Goal: Contribute content: Add original content to the website for others to see

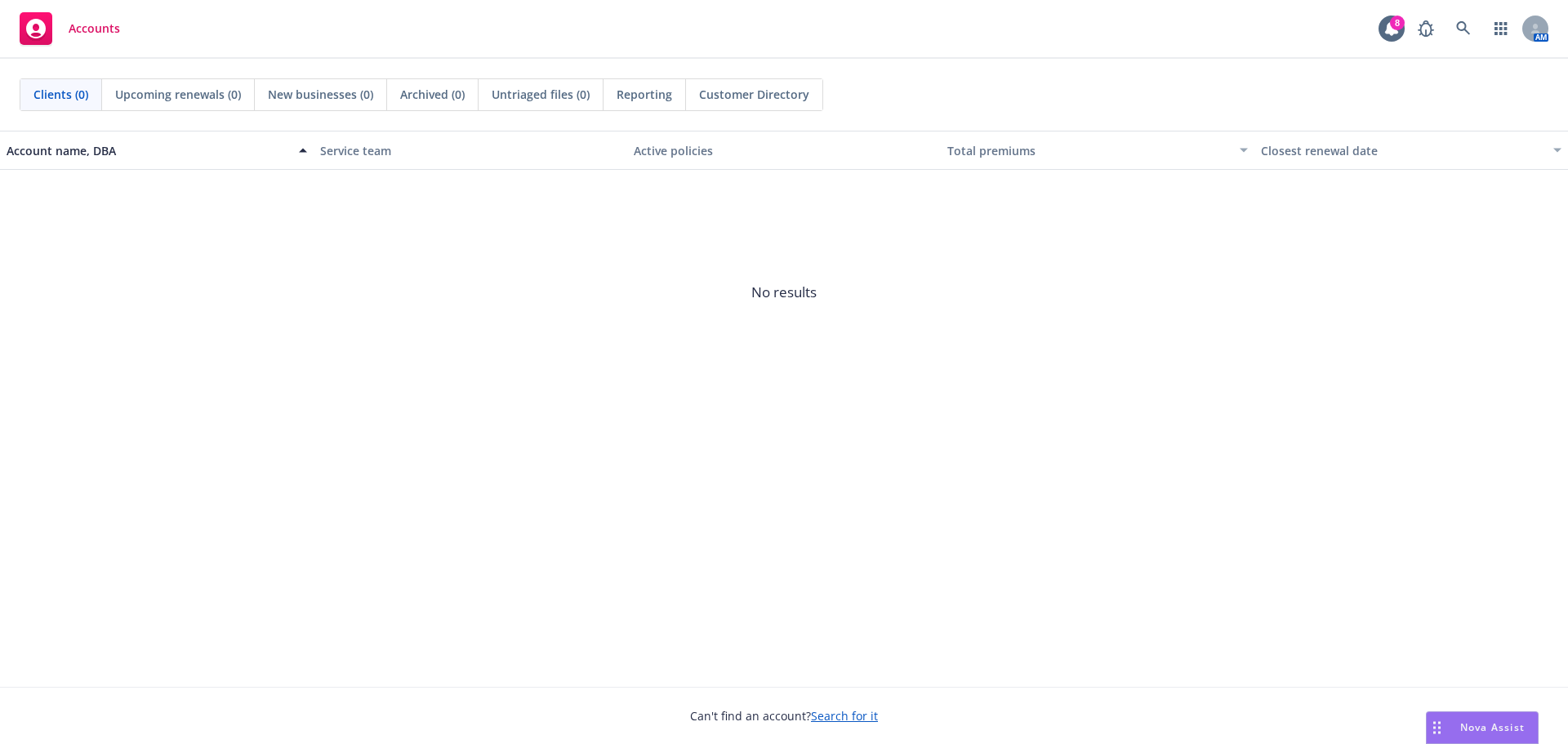
click at [117, 30] on span "Accounts" at bounding box center [94, 28] width 52 height 13
click at [1467, 26] on icon at bounding box center [1462, 28] width 14 height 14
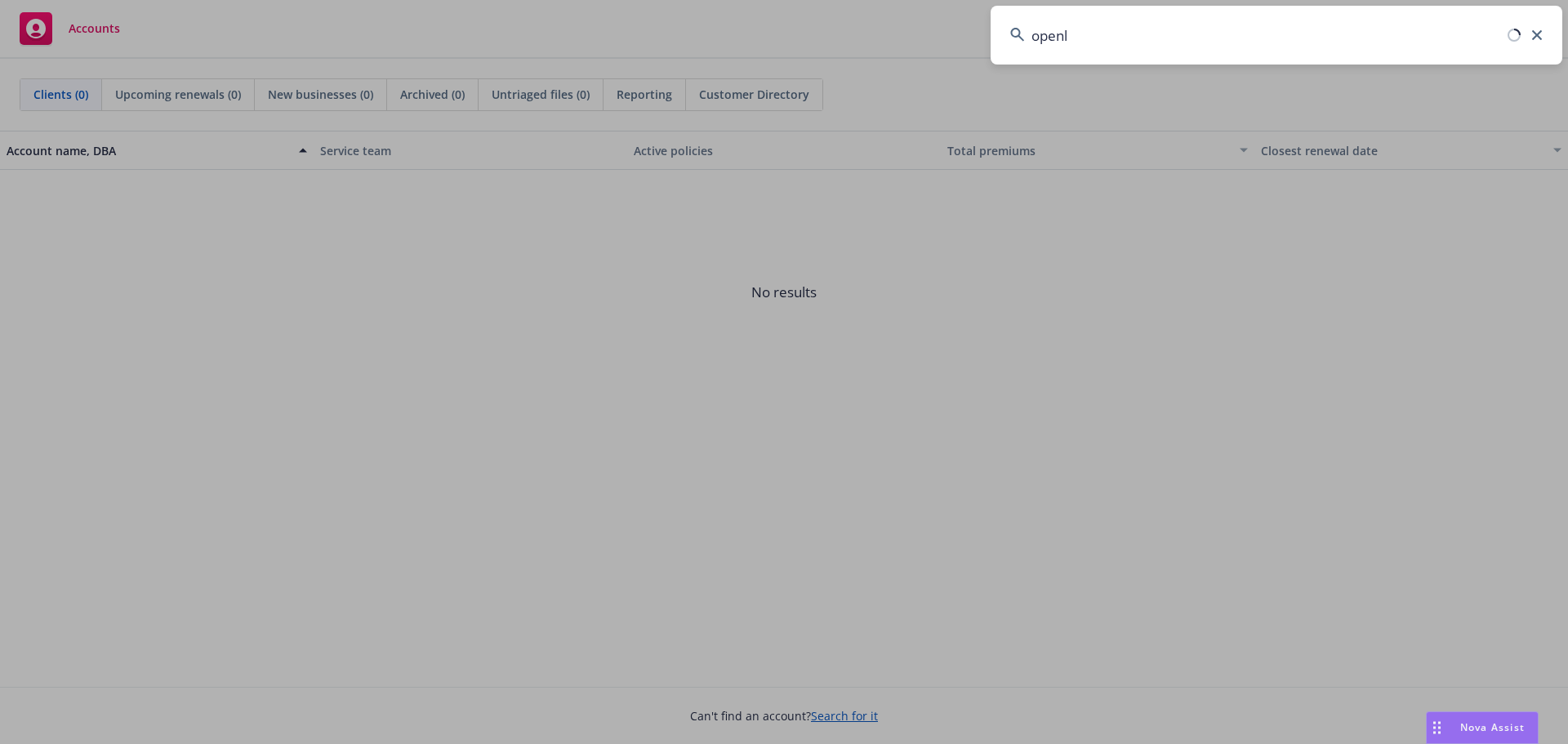
type input "openly"
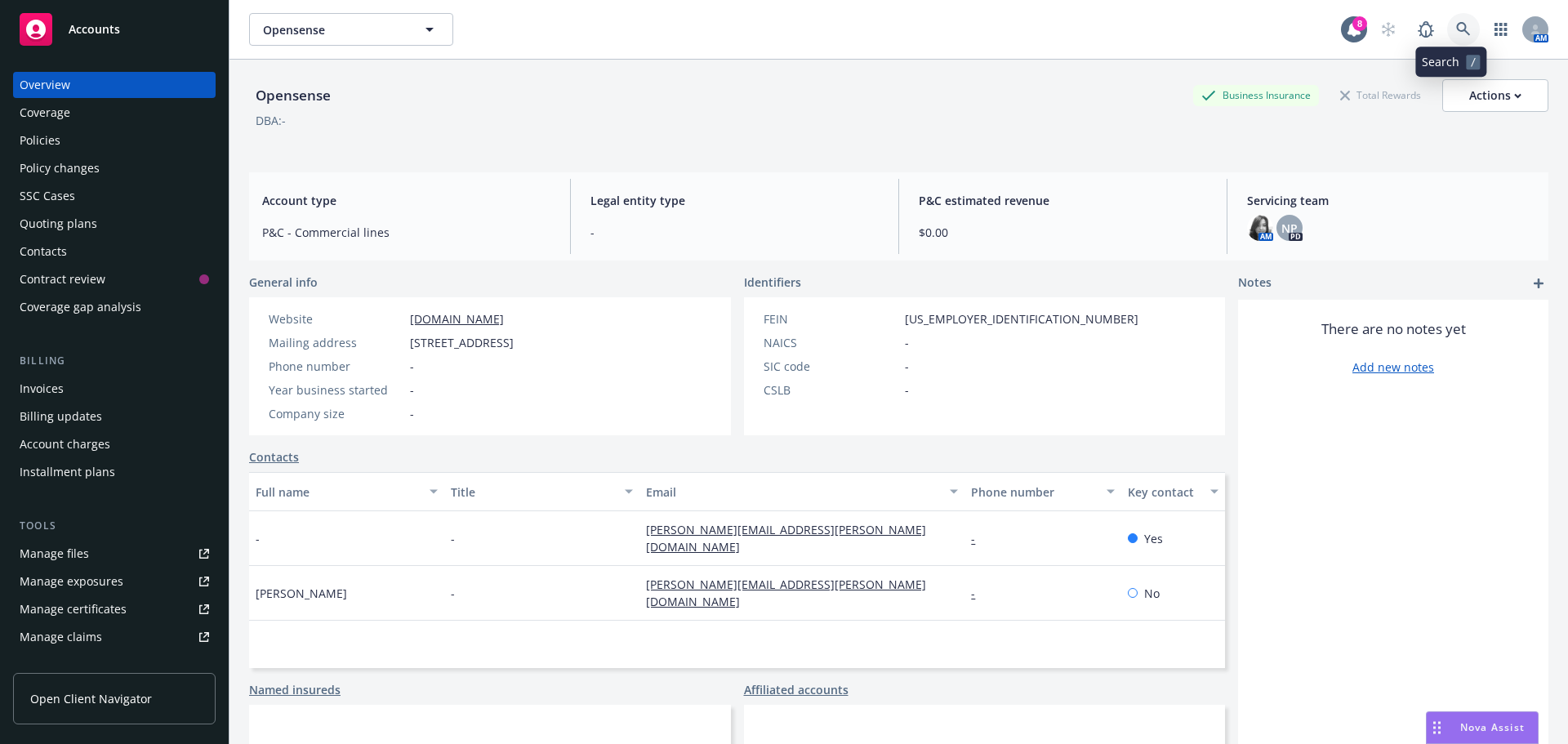
click at [1456, 35] on icon at bounding box center [1462, 29] width 14 height 14
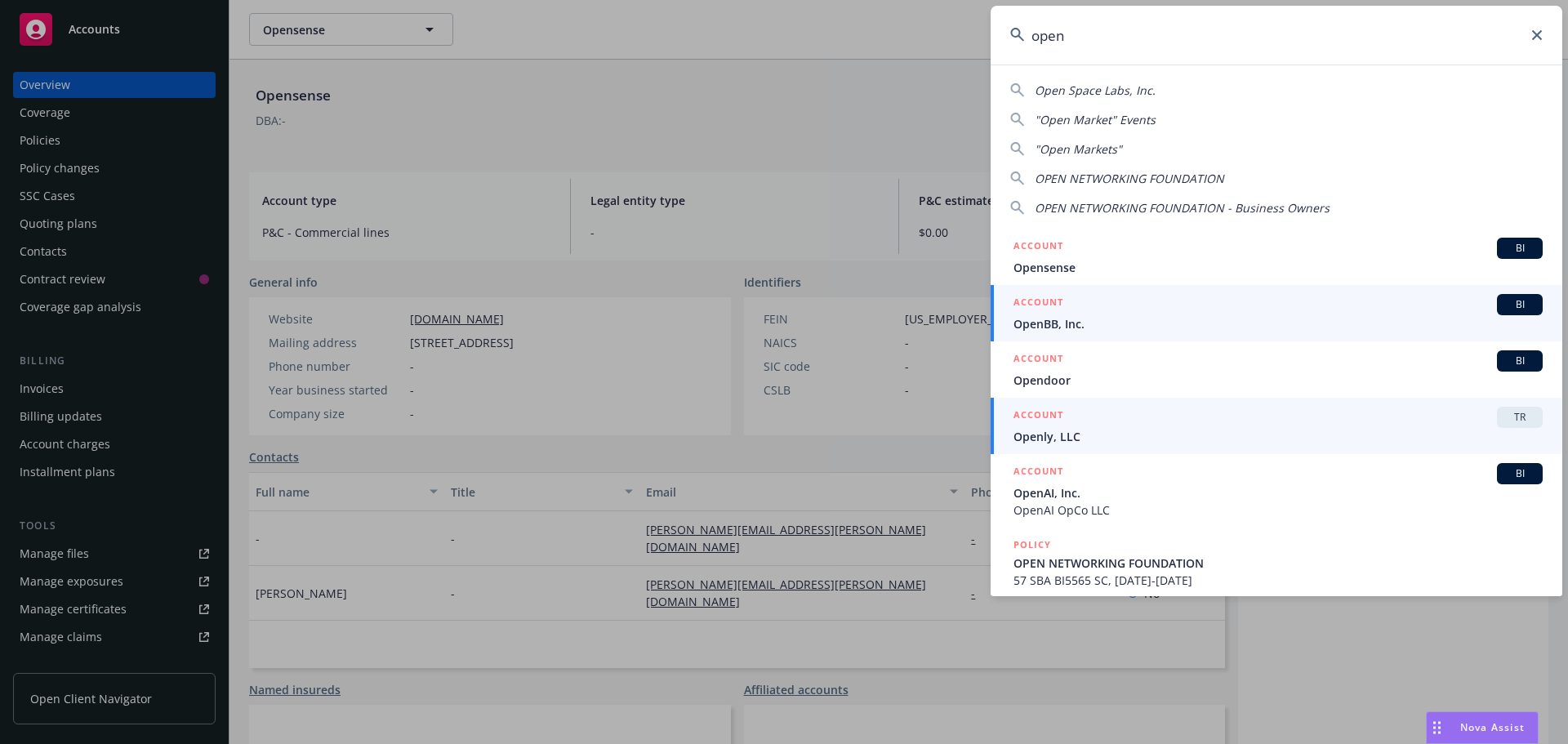
type input "open"
click at [1071, 430] on span "Openly, LLC" at bounding box center [1278, 437] width 529 height 17
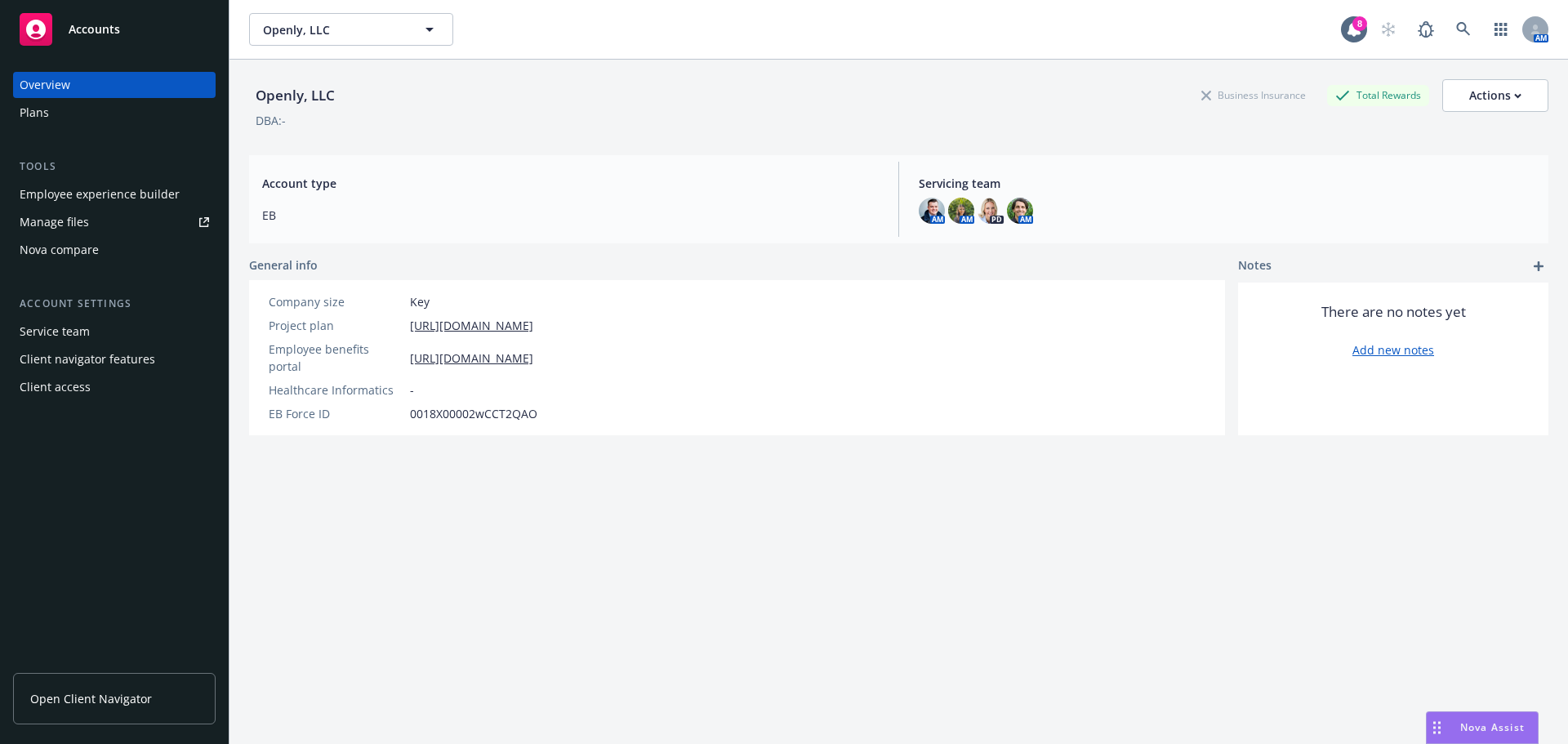
click at [96, 220] on link "Manage files" at bounding box center [114, 222] width 203 height 26
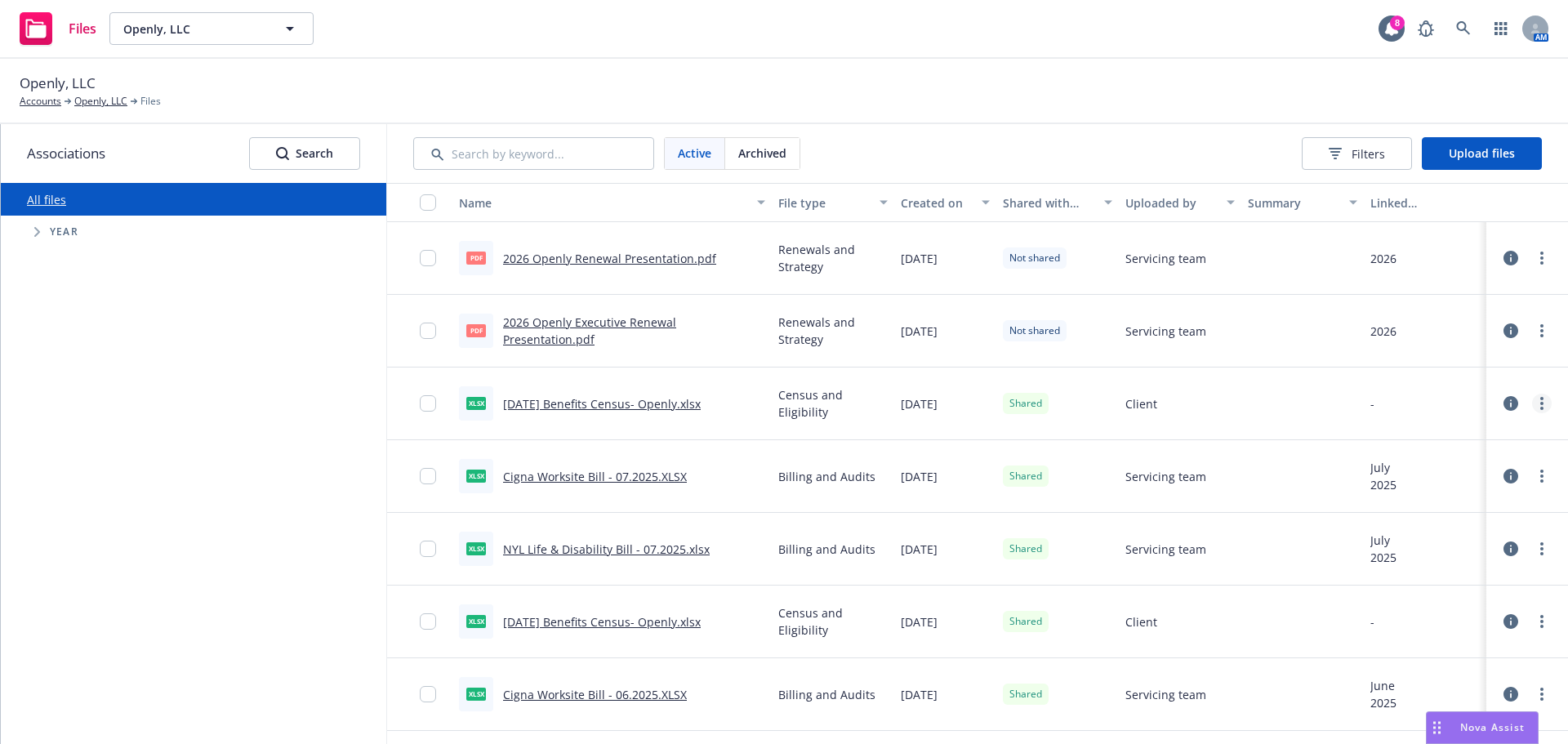
click at [1540, 407] on icon "more" at bounding box center [1542, 403] width 3 height 13
click at [1482, 500] on link "Download" at bounding box center [1457, 502] width 162 height 33
click at [1500, 152] on span "Upload files" at bounding box center [1482, 153] width 66 height 15
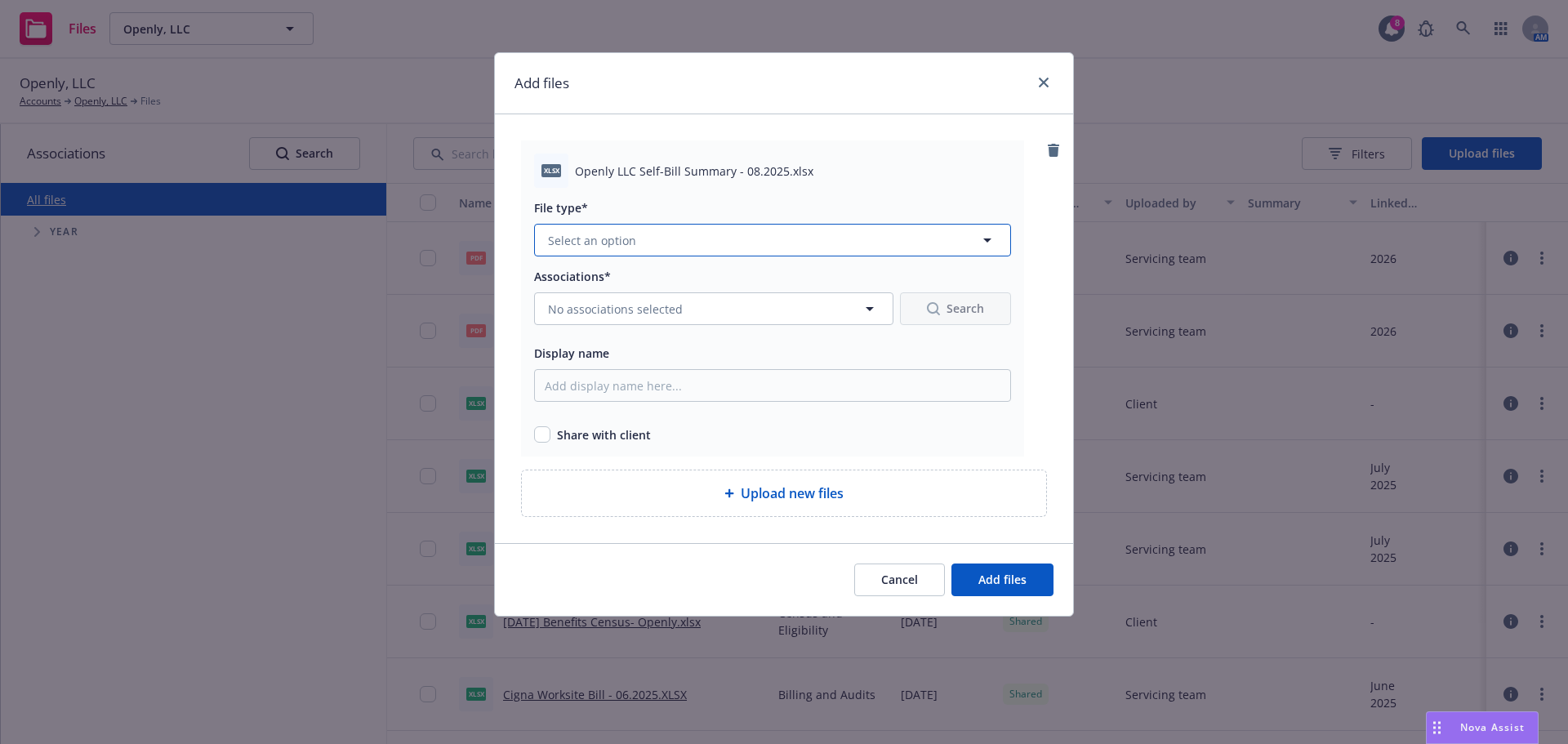
click at [783, 241] on button "Select an option" at bounding box center [772, 240] width 477 height 33
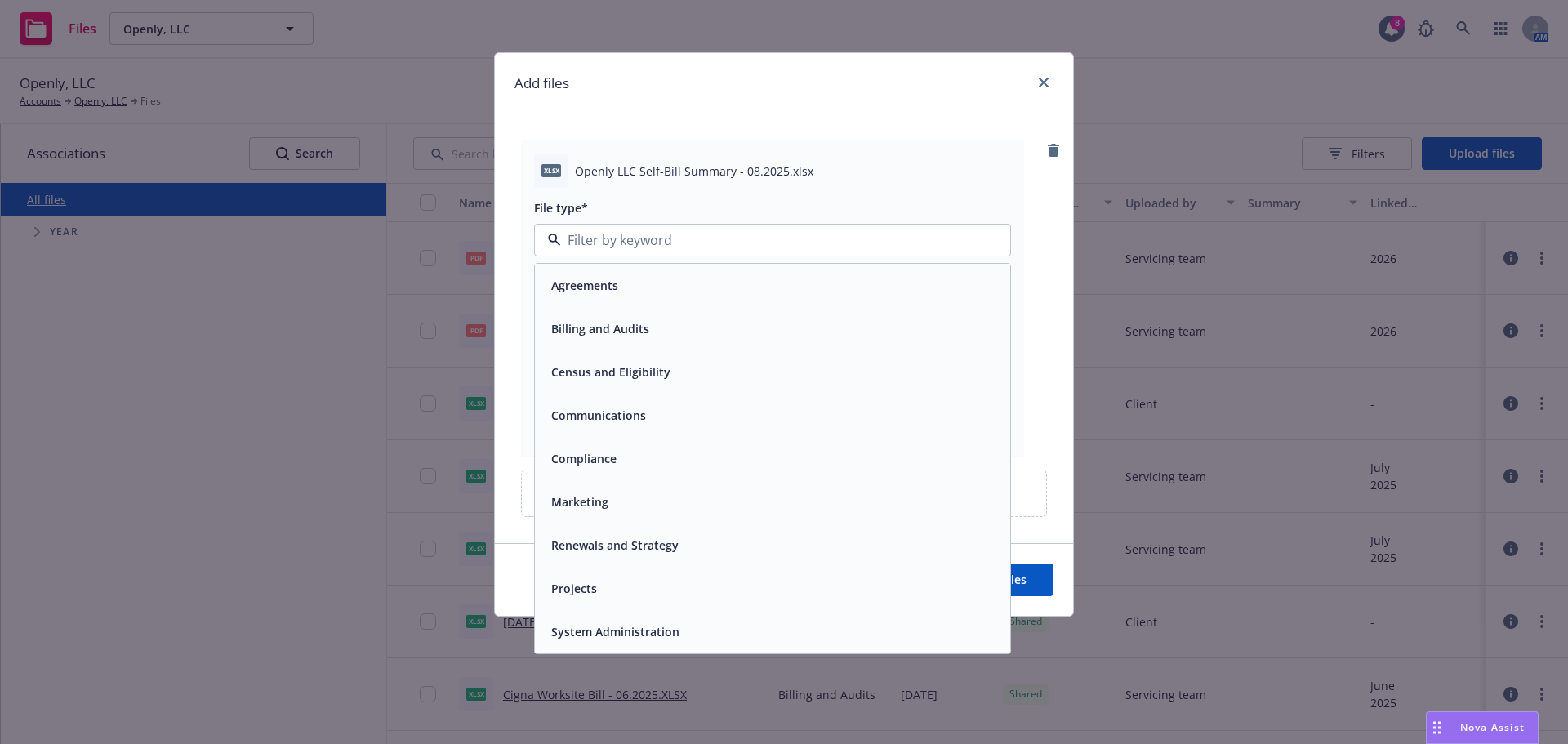
click at [636, 332] on span "Billing and Audits" at bounding box center [600, 329] width 98 height 17
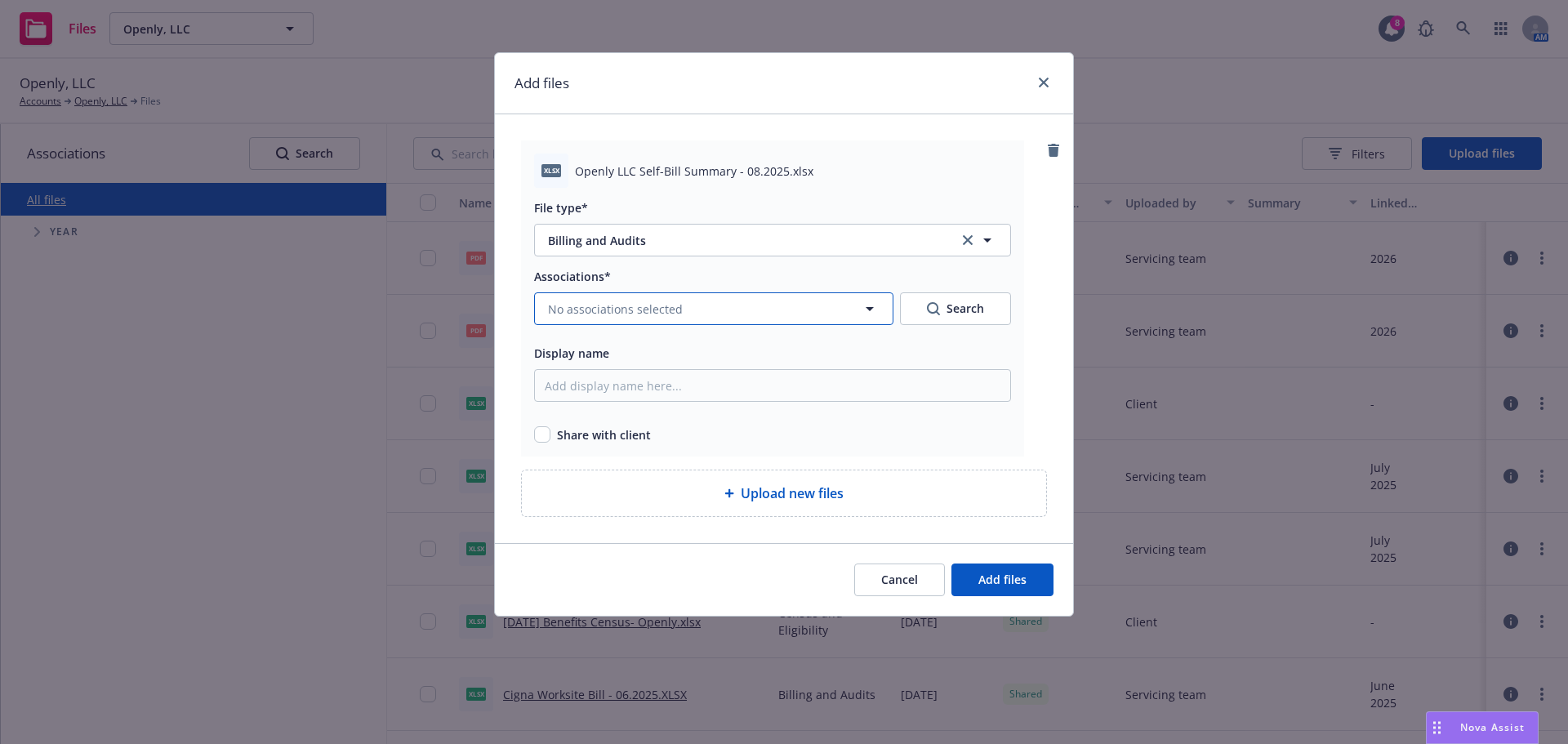
click at [640, 319] on button "No associations selected" at bounding box center [713, 308] width 359 height 33
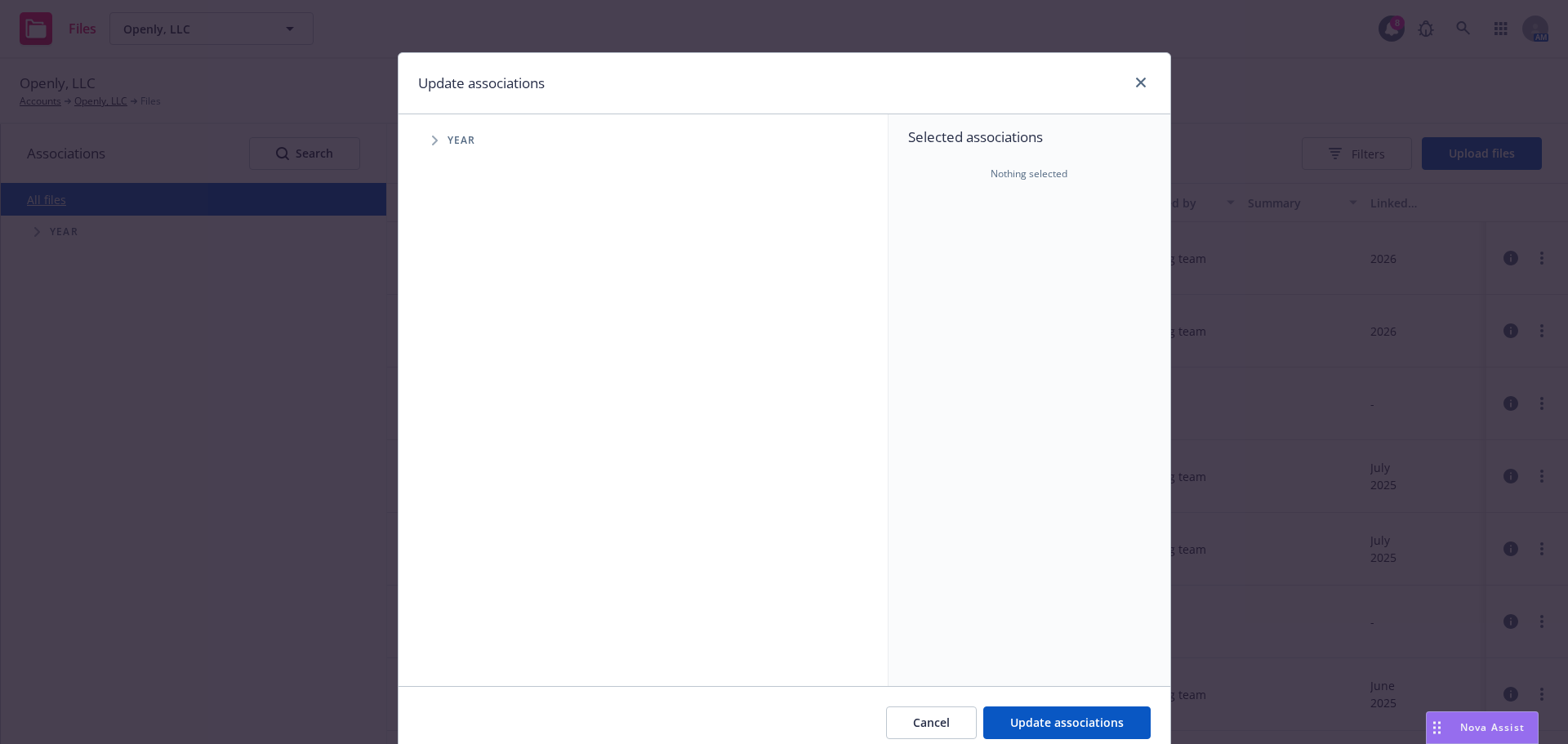
click at [432, 141] on icon "Tree Example" at bounding box center [435, 141] width 6 height 10
click at [453, 363] on icon "Tree Example" at bounding box center [455, 364] width 6 height 10
click at [463, 399] on span "Tree Example" at bounding box center [475, 399] width 26 height 26
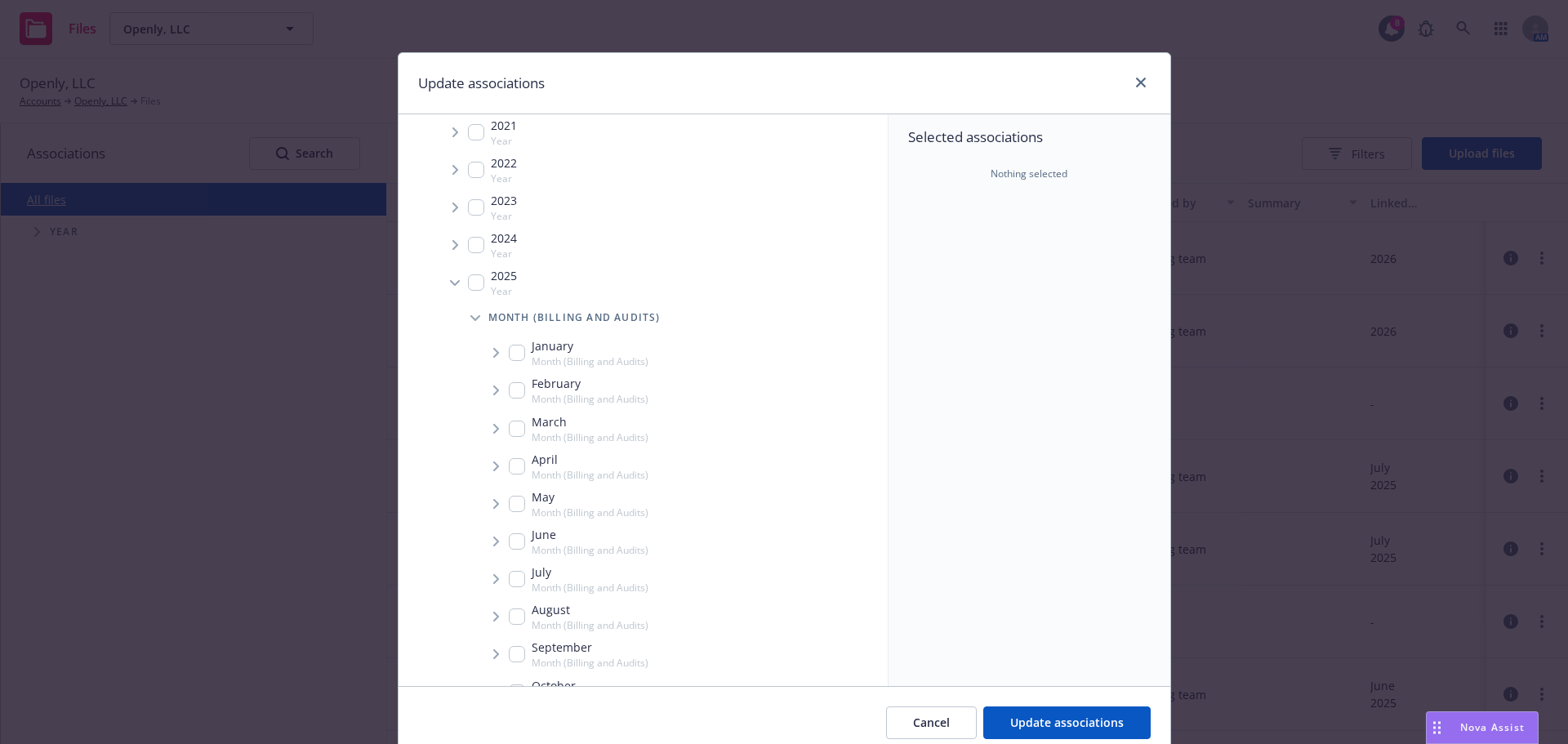
click at [508, 611] on input "Tree Example" at bounding box center [516, 616] width 16 height 16
checkbox input "true"
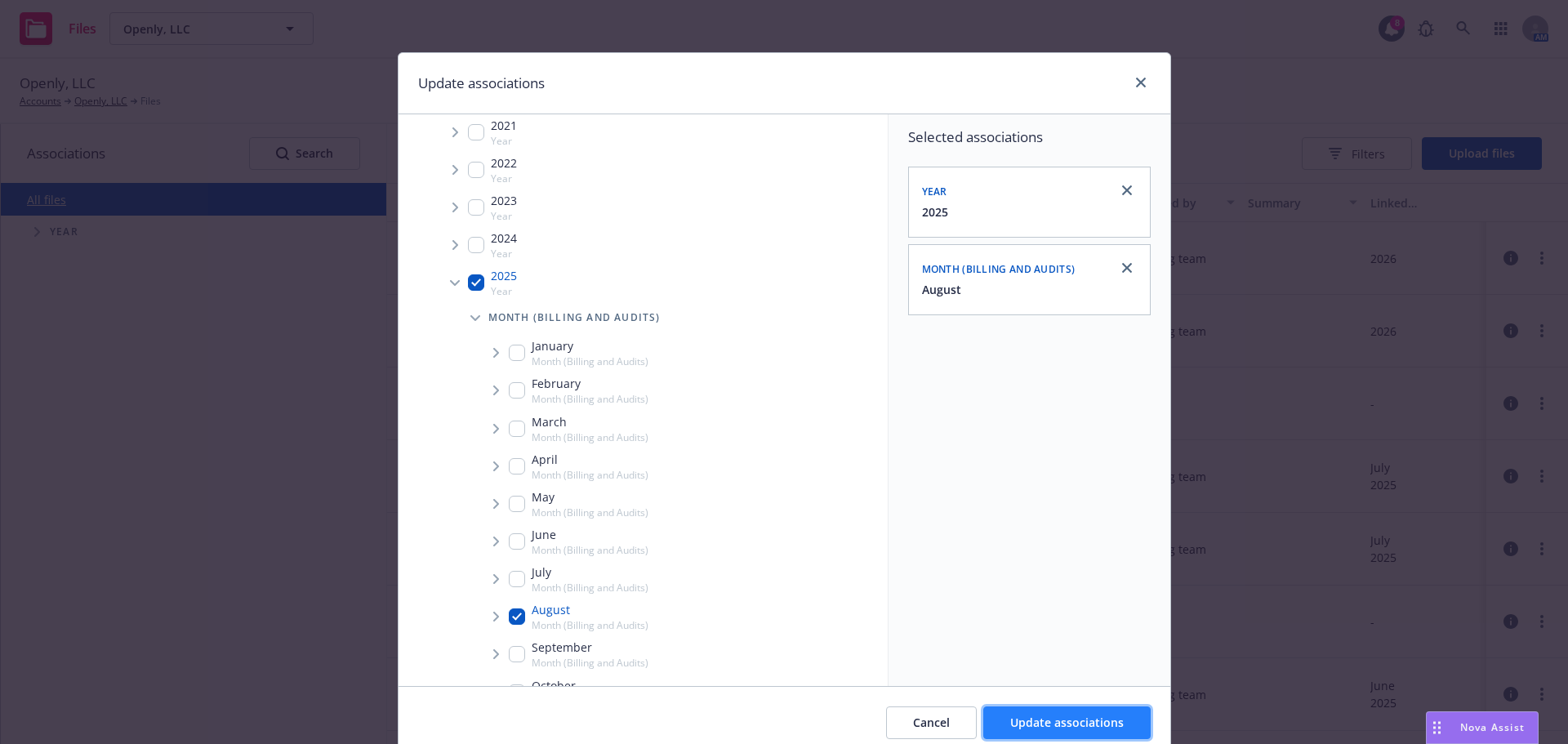
click at [1111, 728] on span "Update associations" at bounding box center [1066, 722] width 113 height 15
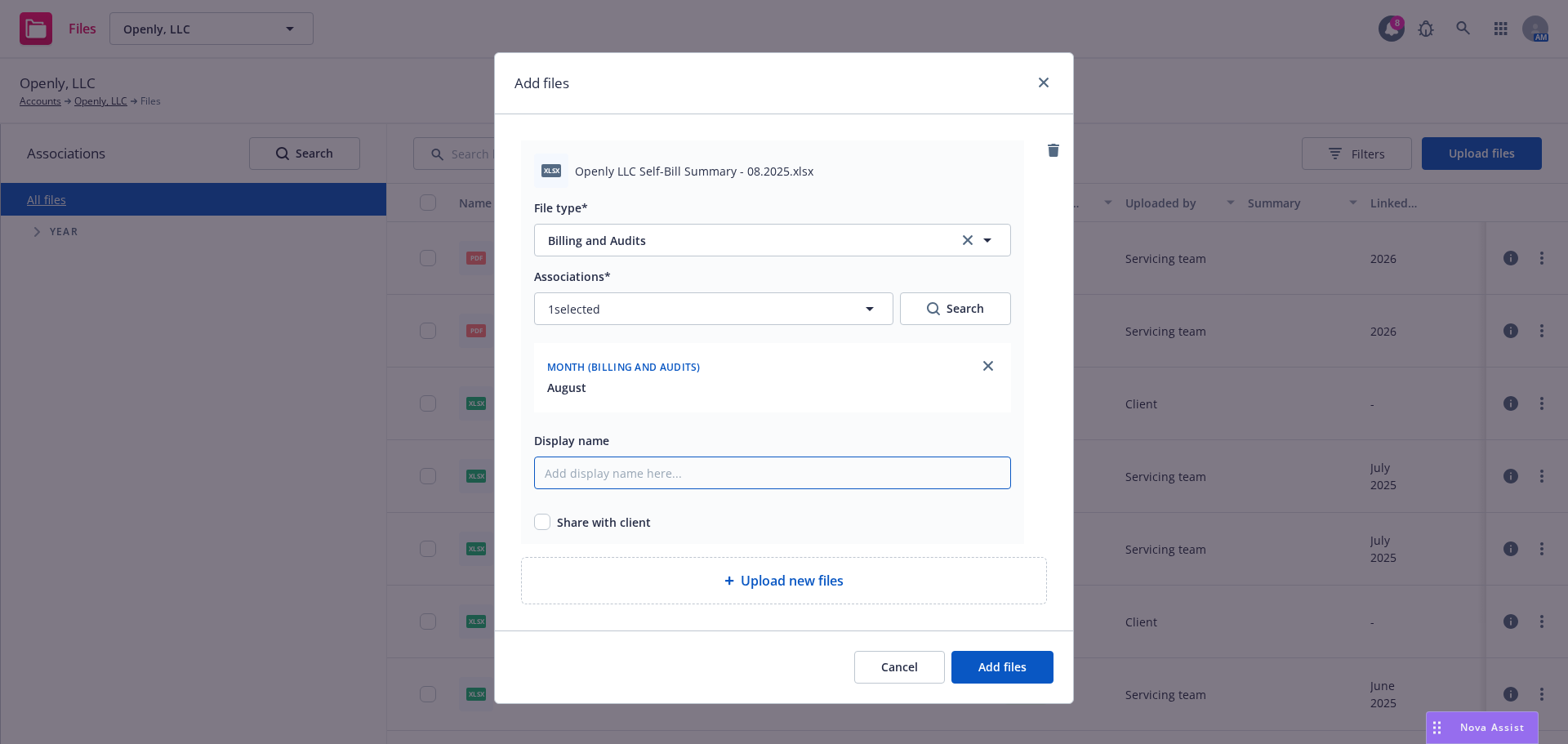
click at [571, 476] on input "Display name" at bounding box center [772, 473] width 477 height 33
click at [684, 473] on input "NYL Life & Disability Bill - 04.2025" at bounding box center [772, 473] width 477 height 33
type input "NYL Life & Disability Bill - 08.2025"
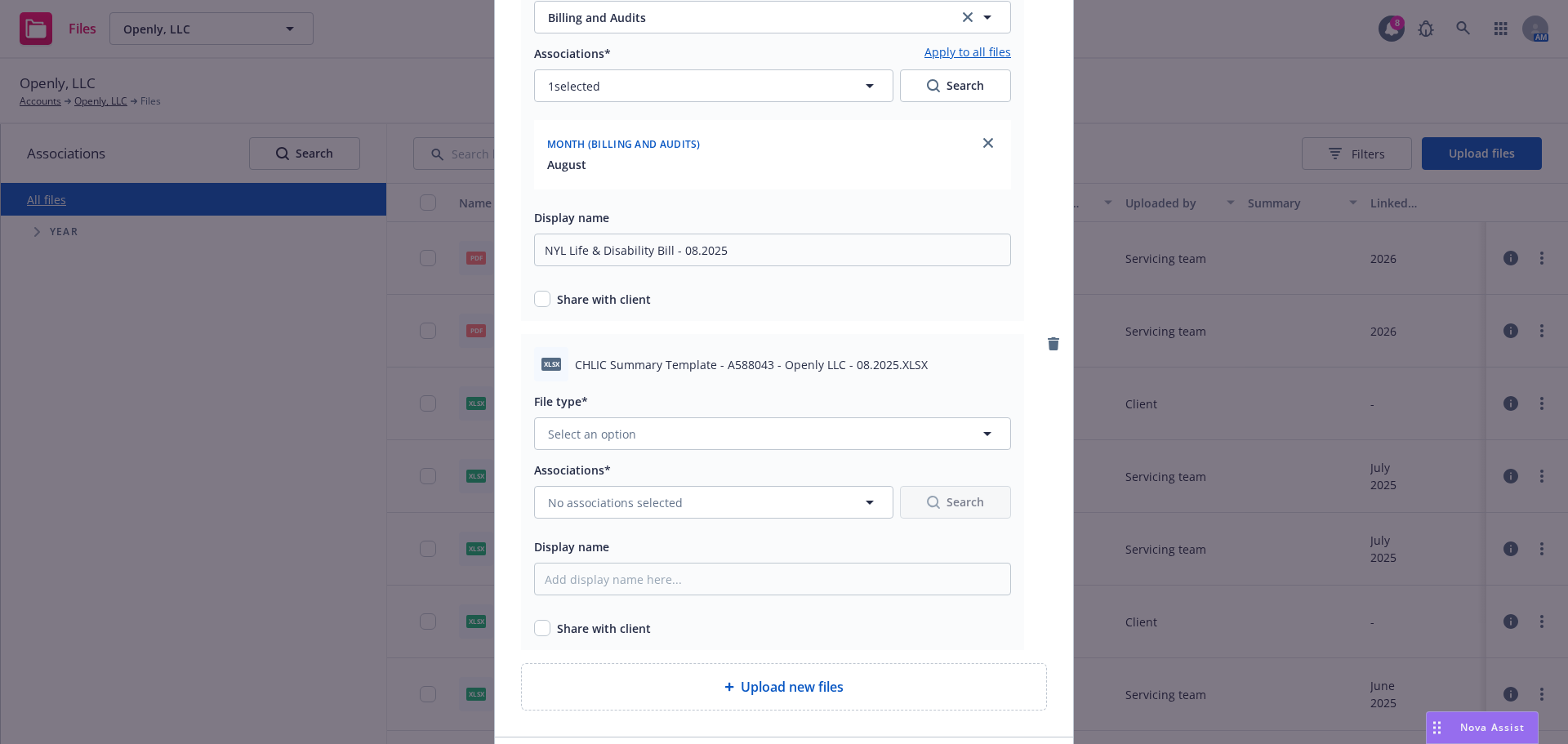
scroll to position [245, 0]
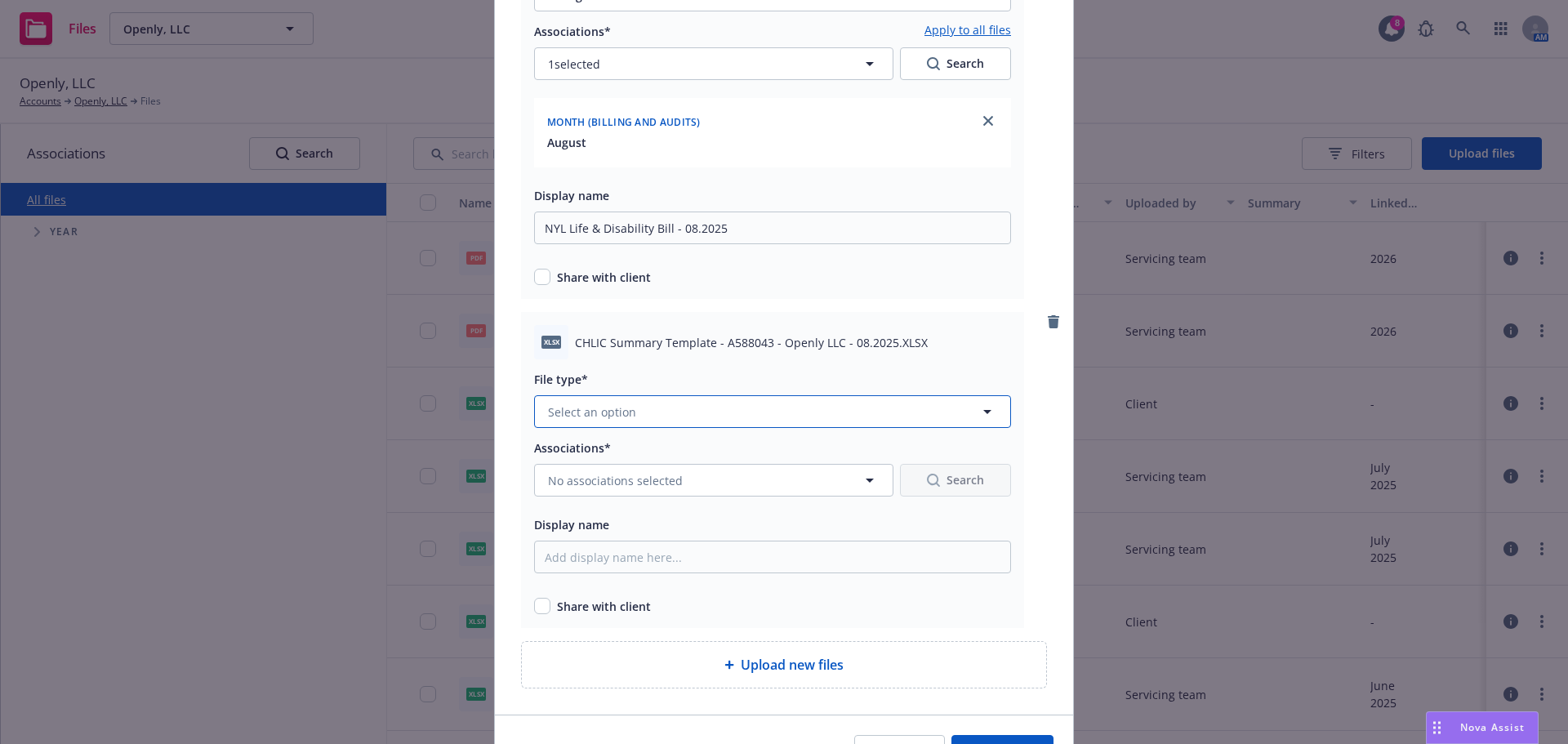
click at [645, 424] on button "Select an option" at bounding box center [772, 411] width 477 height 33
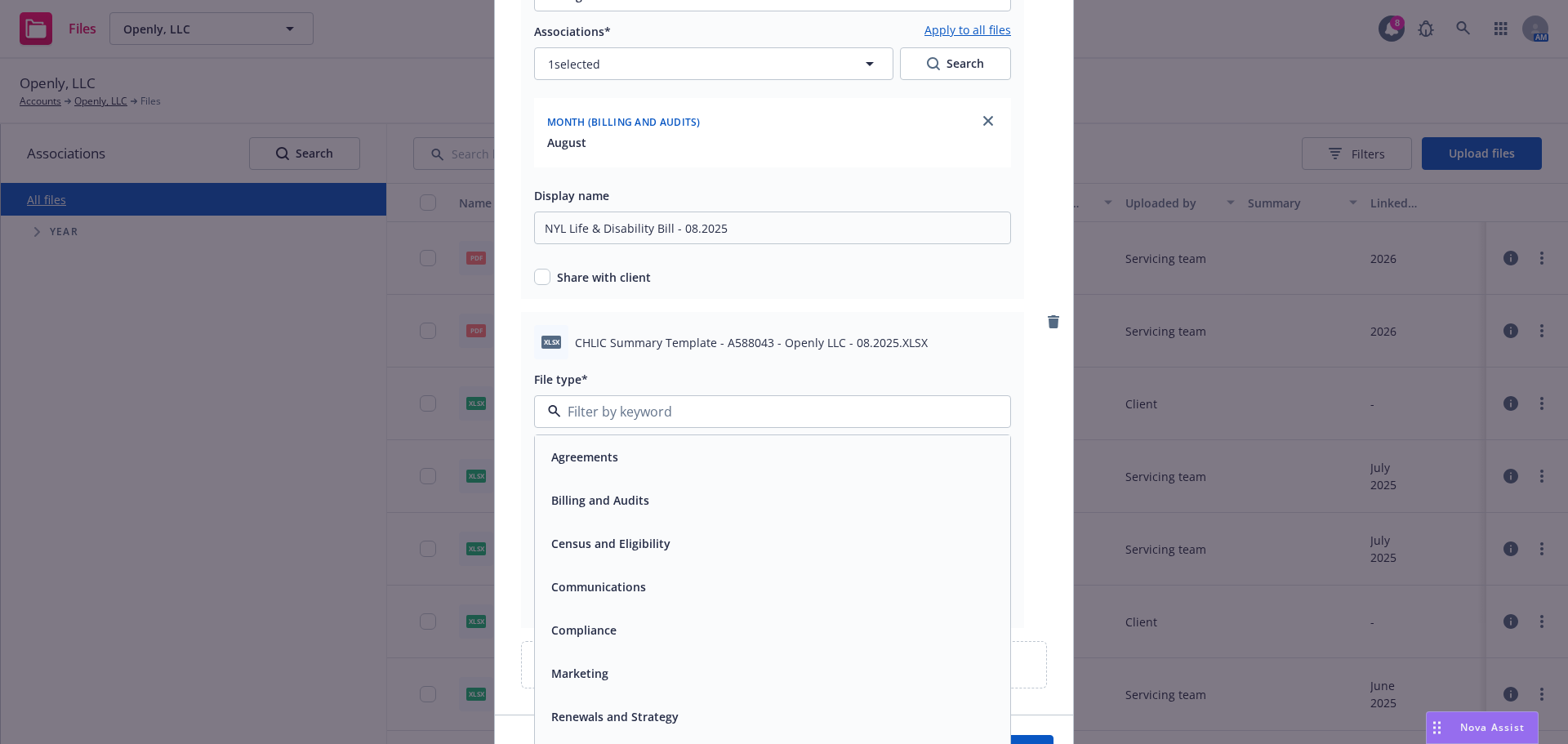
click at [612, 501] on span "Billing and Audits" at bounding box center [600, 500] width 98 height 17
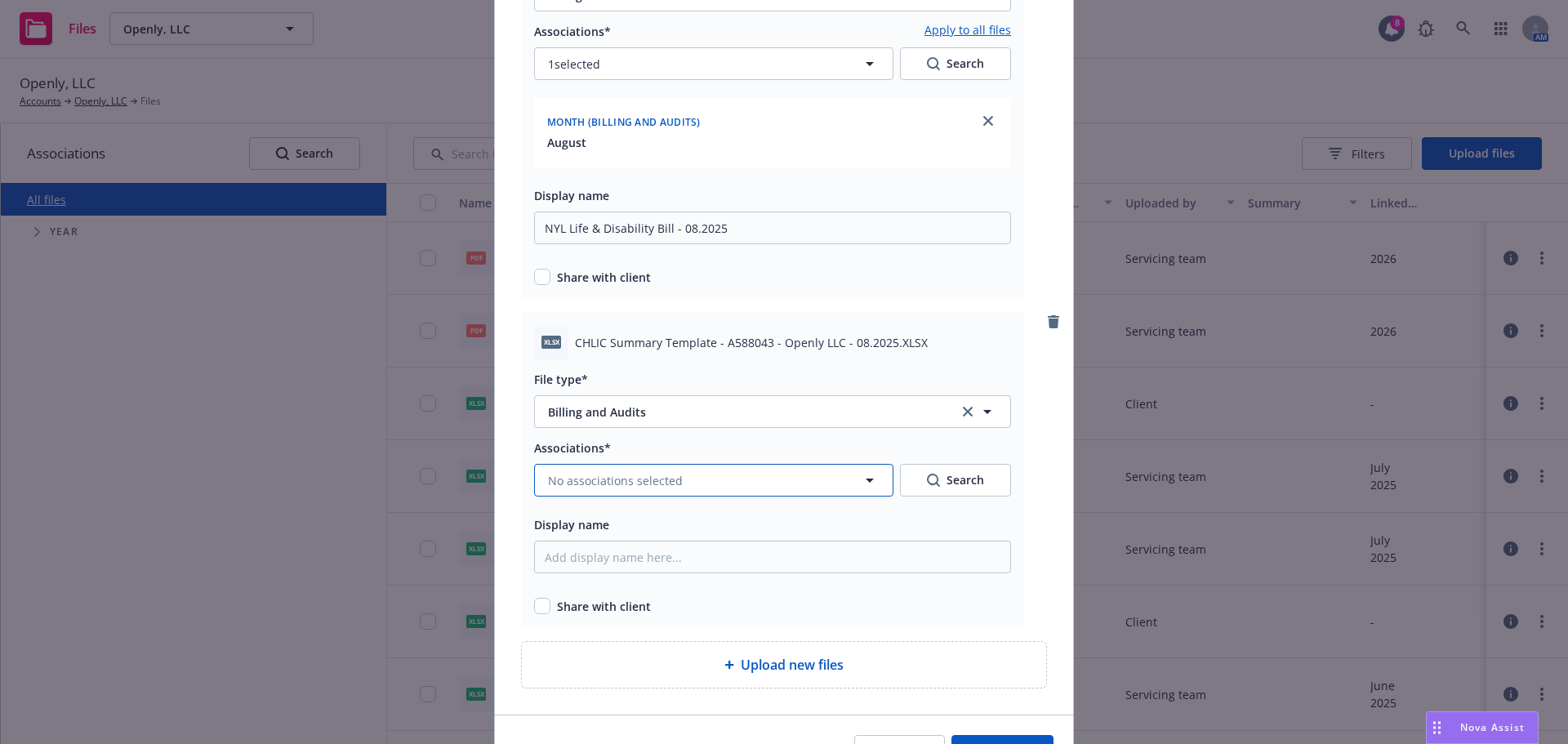
click at [629, 479] on span "No associations selected" at bounding box center [616, 481] width 135 height 17
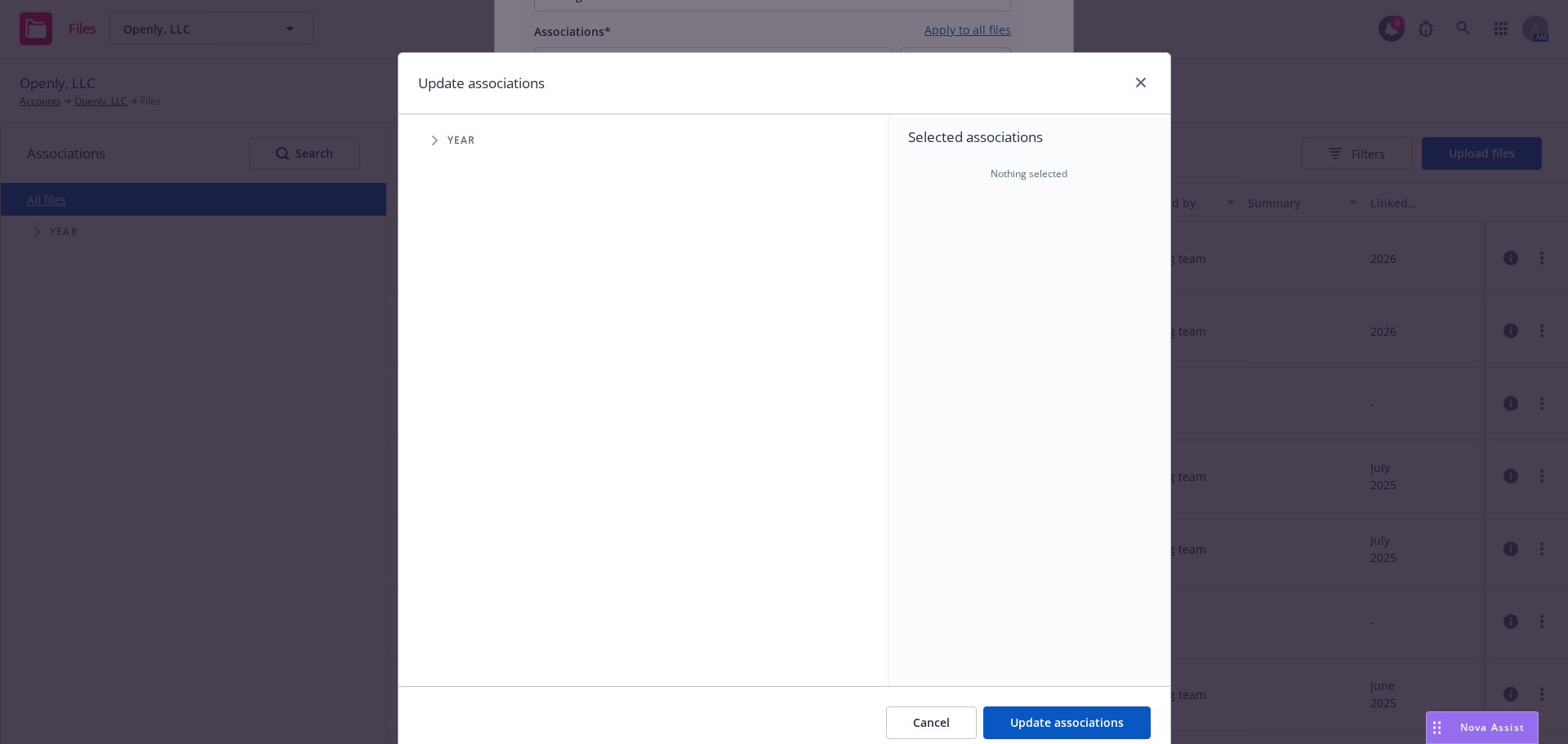
click at [432, 139] on icon "Tree Example" at bounding box center [436, 141] width 7 height 10
click at [455, 367] on span "Tree Example" at bounding box center [454, 364] width 26 height 26
click at [469, 367] on input "Tree Example" at bounding box center [475, 364] width 16 height 16
checkbox input "true"
click at [473, 399] on icon "Tree Example" at bounding box center [476, 399] width 7 height 10
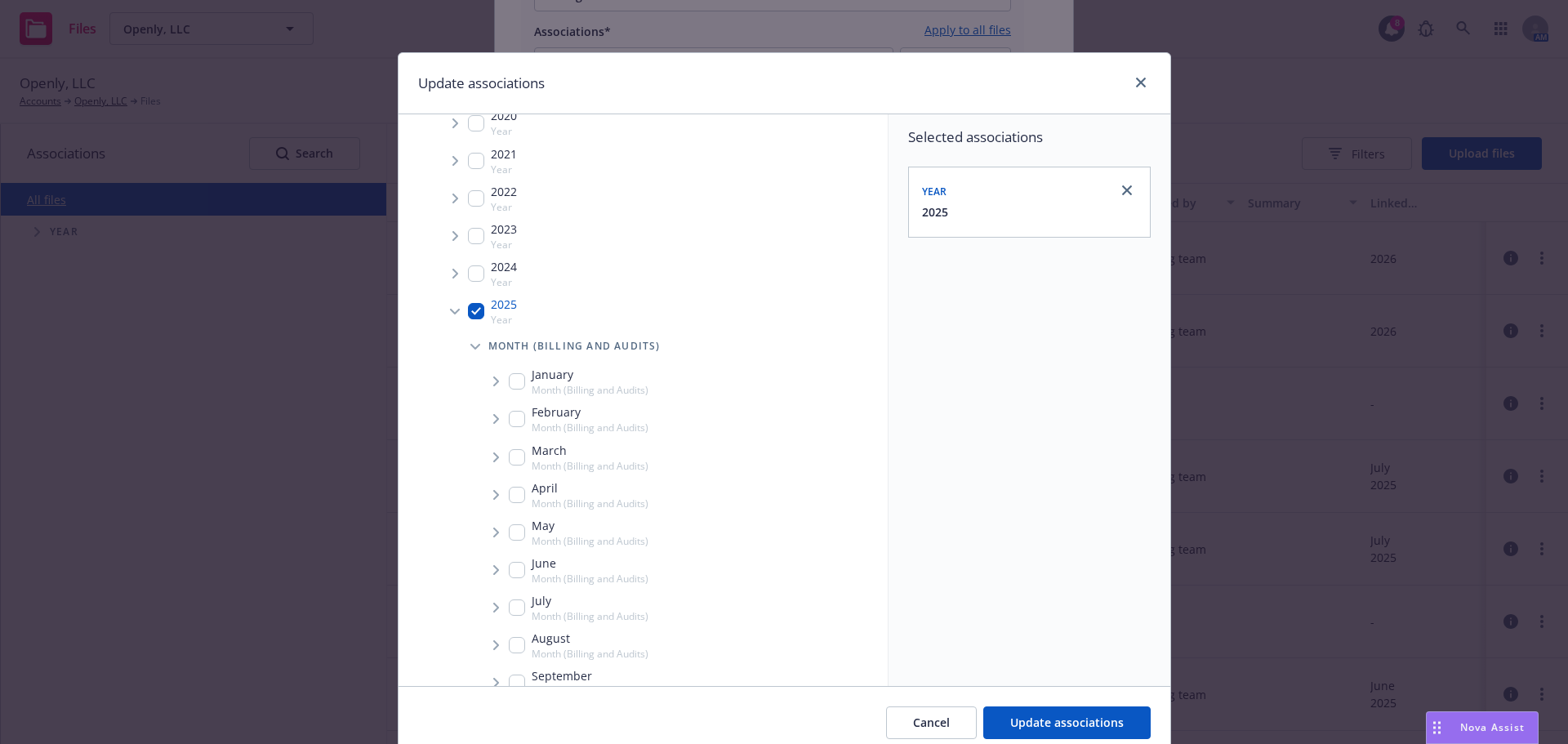
scroll to position [82, 0]
click at [511, 616] on input "Tree Example" at bounding box center [516, 616] width 16 height 16
checkbox input "true"
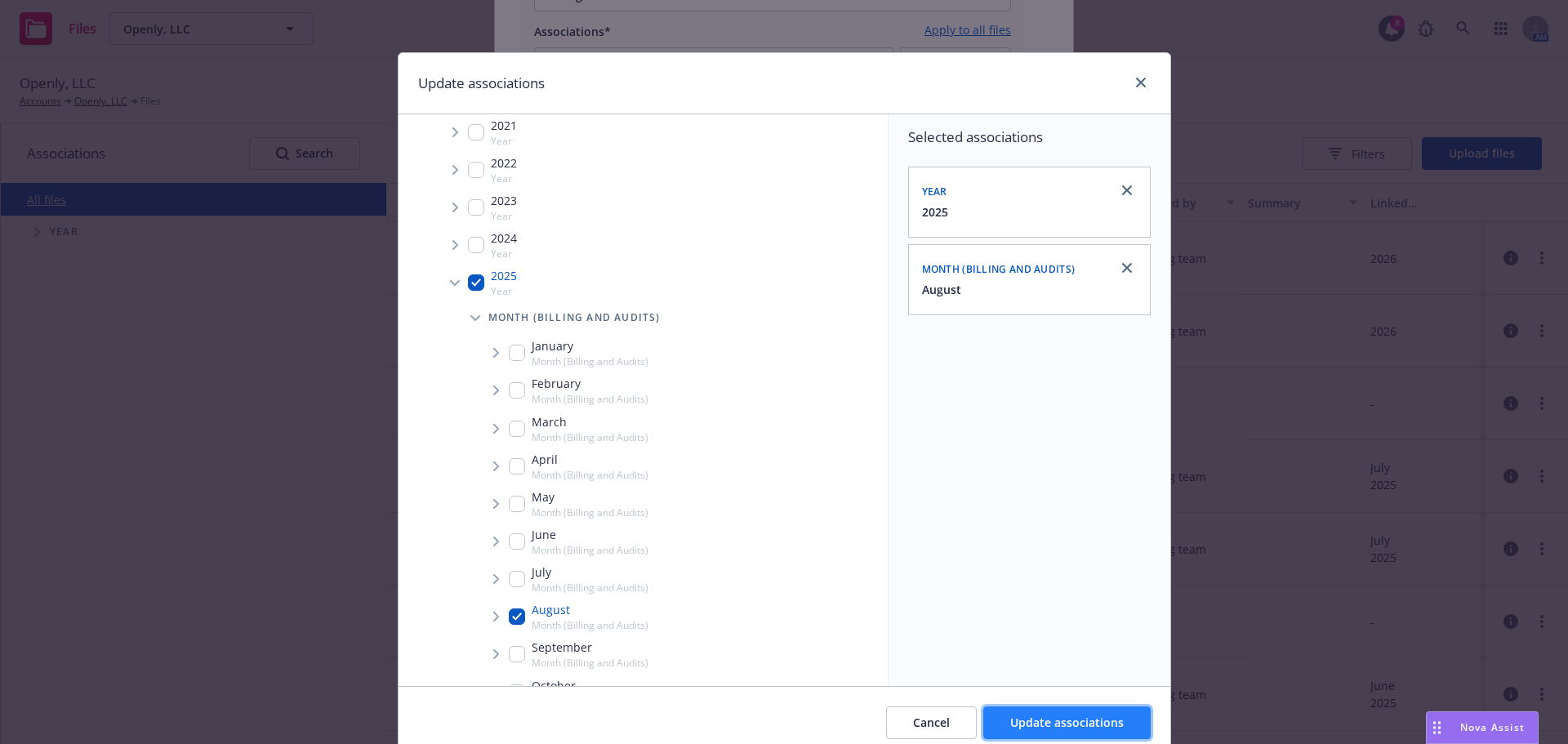
click at [1053, 725] on span "Update associations" at bounding box center [1066, 722] width 113 height 15
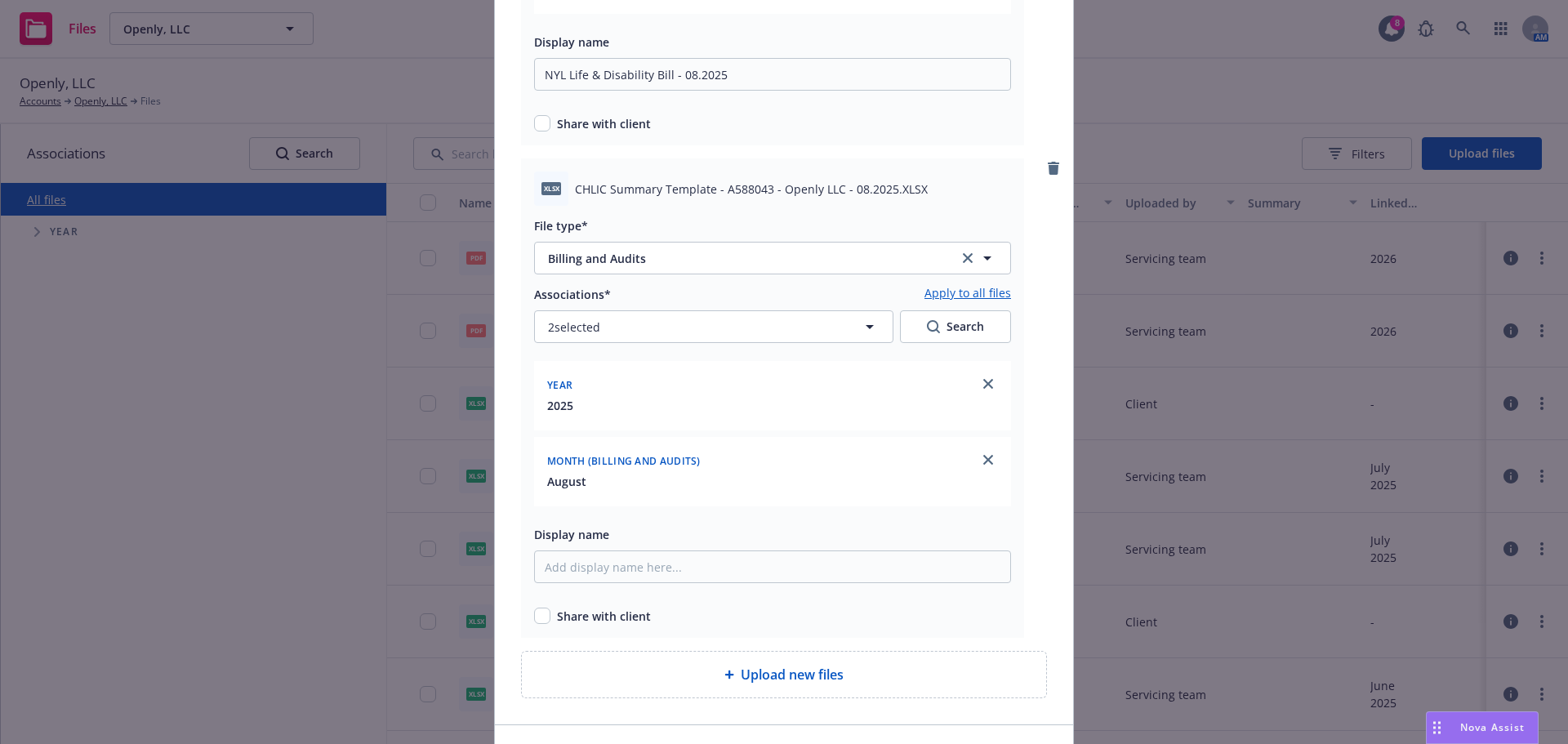
scroll to position [409, 0]
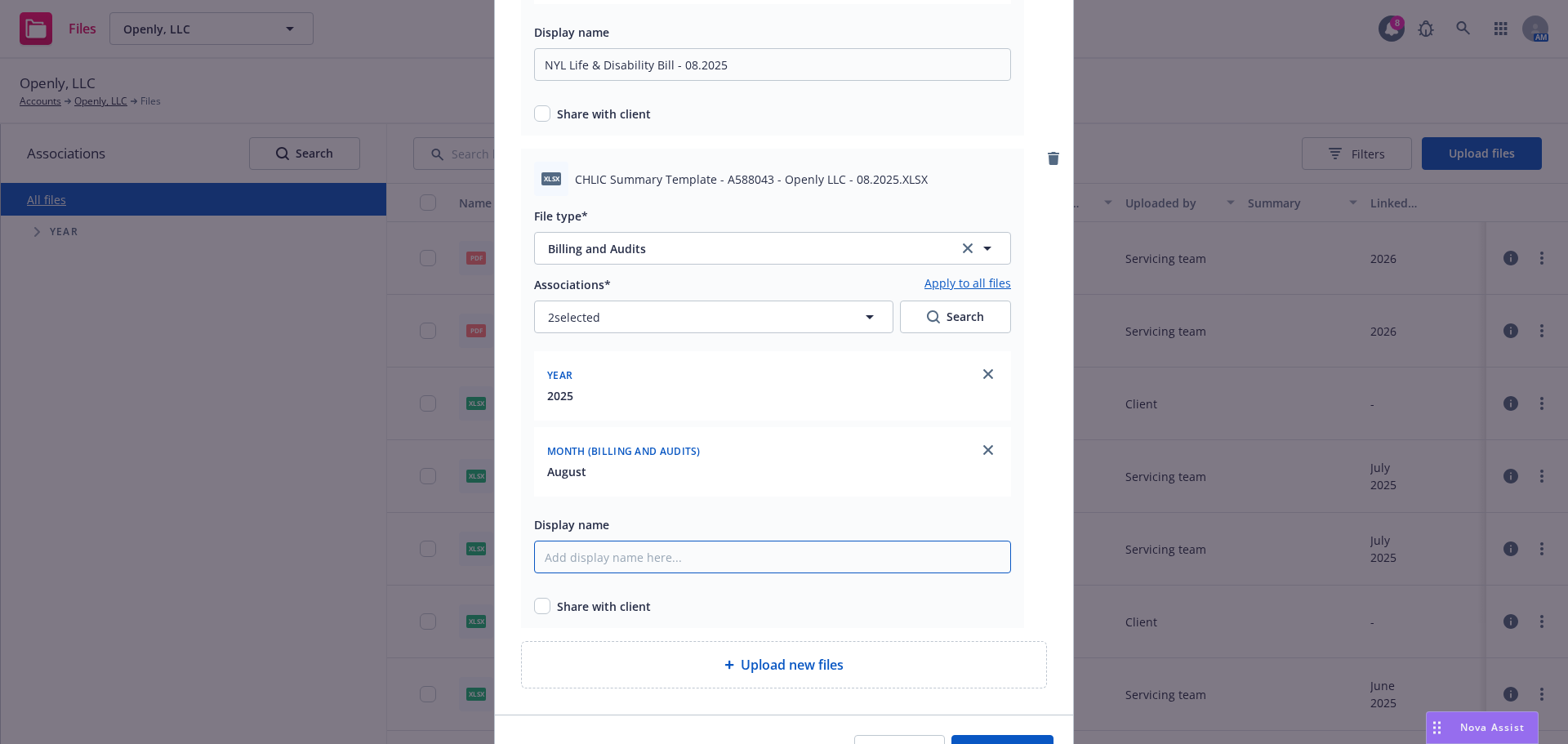
click at [668, 81] on input "Display name" at bounding box center [772, 64] width 477 height 33
click at [654, 81] on input "Cigna Worksite Bill - 06.2025" at bounding box center [772, 64] width 477 height 33
type input "Cigna Worksite Bill - 08.2025"
click at [598, 613] on span "Share with client" at bounding box center [604, 606] width 94 height 17
click at [526, 608] on div "XLSX CHLIC Summary Template - A588043 - Openly LLC - 08.2025.XLSX File type* Bi…" at bounding box center [773, 388] width 503 height 480
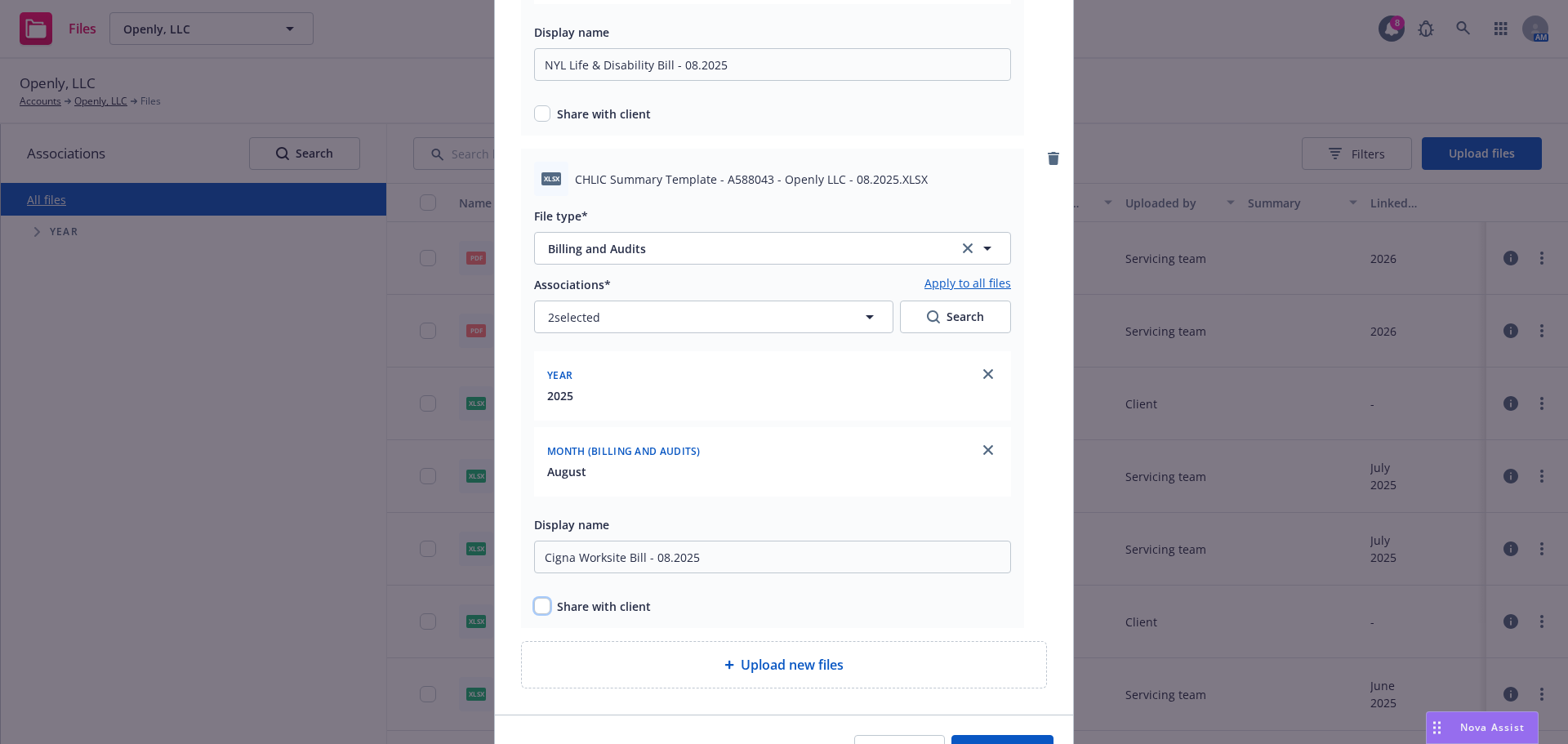
click at [534, 607] on input "checkbox" at bounding box center [541, 606] width 16 height 16
checkbox input "true"
click at [540, 117] on input "checkbox" at bounding box center [541, 113] width 16 height 16
checkbox input "true"
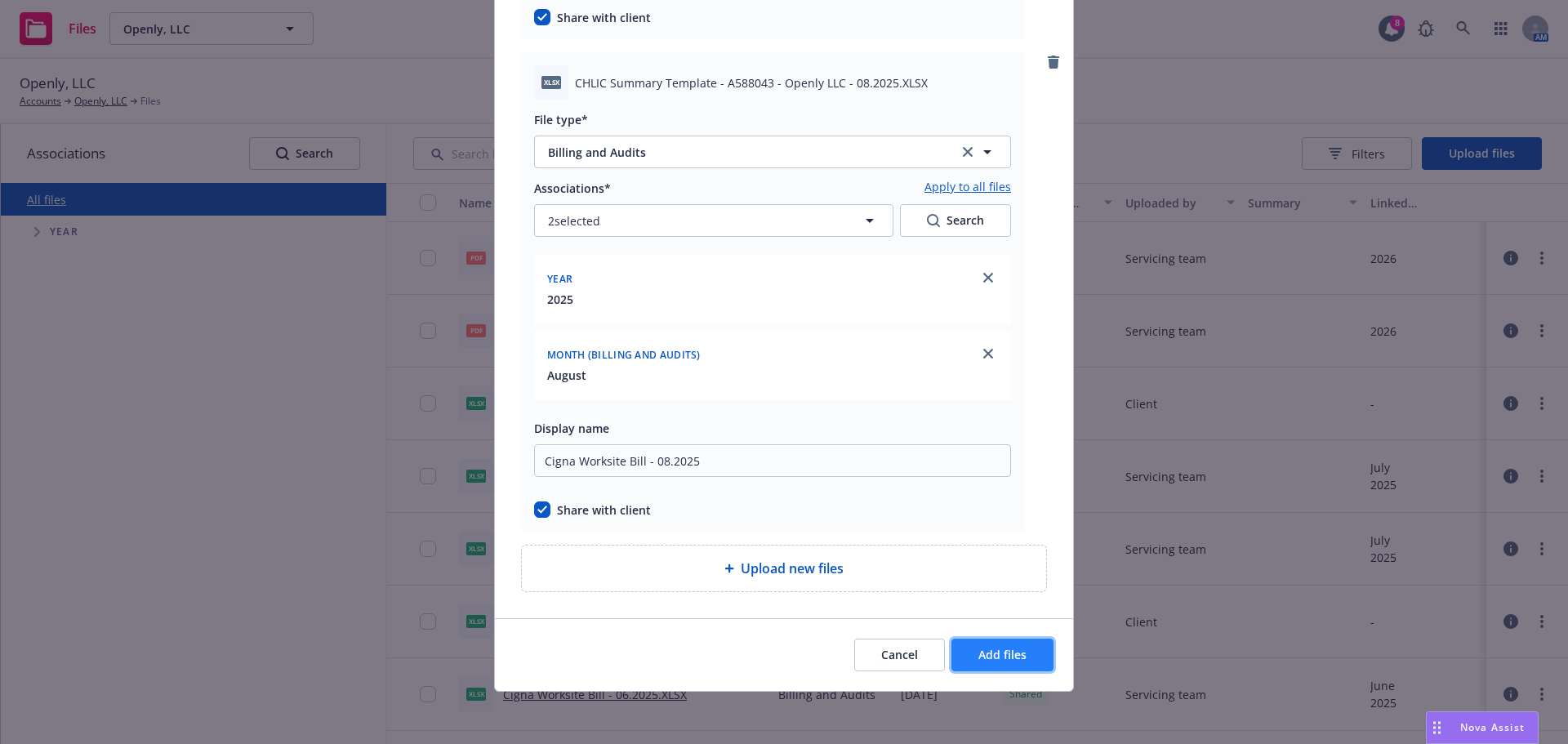
click at [1005, 658] on span "Add files" at bounding box center [1002, 654] width 48 height 15
